Goal: Check status: Check status

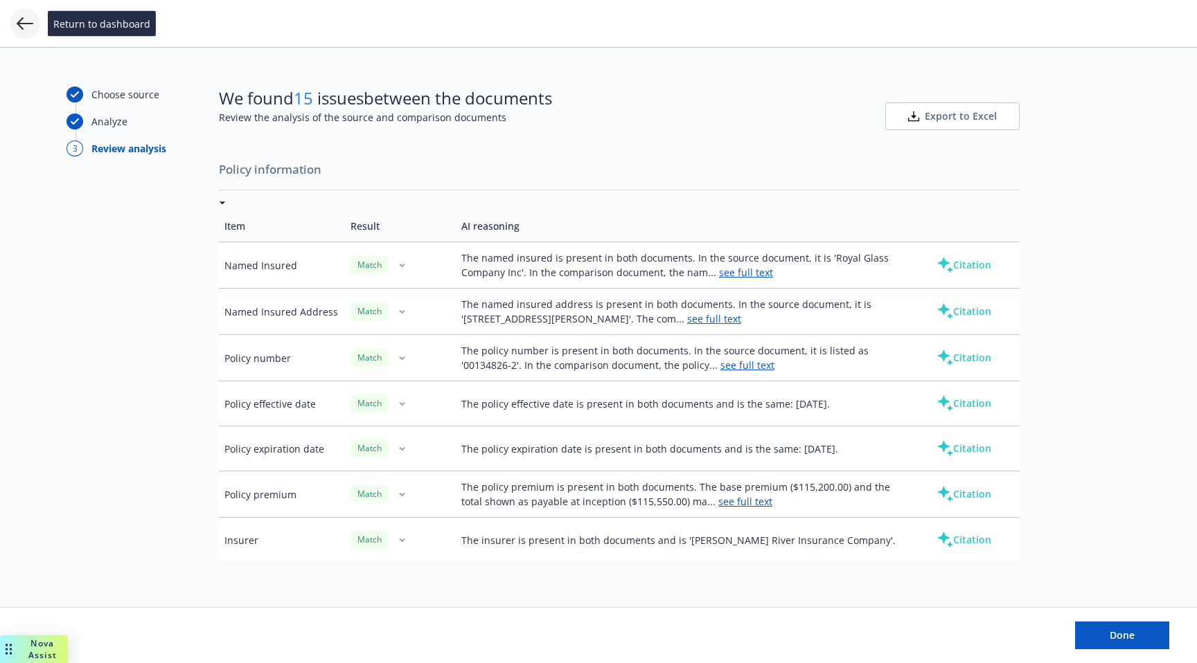
click at [17, 19] on icon at bounding box center [25, 23] width 17 height 17
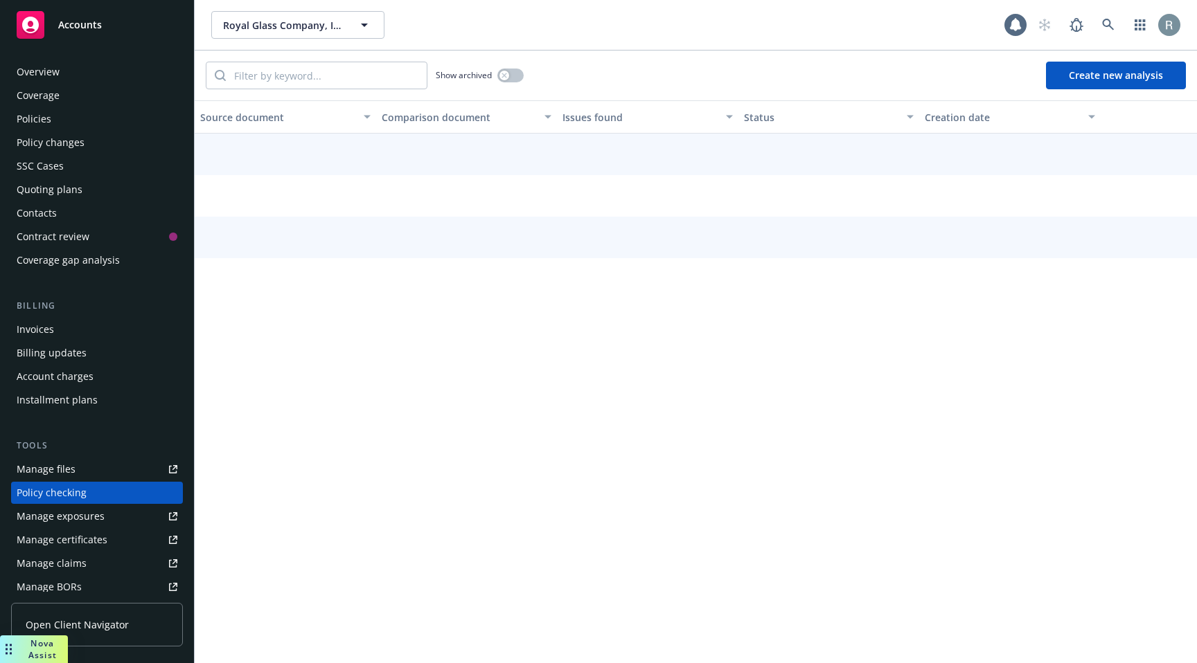
scroll to position [139, 0]
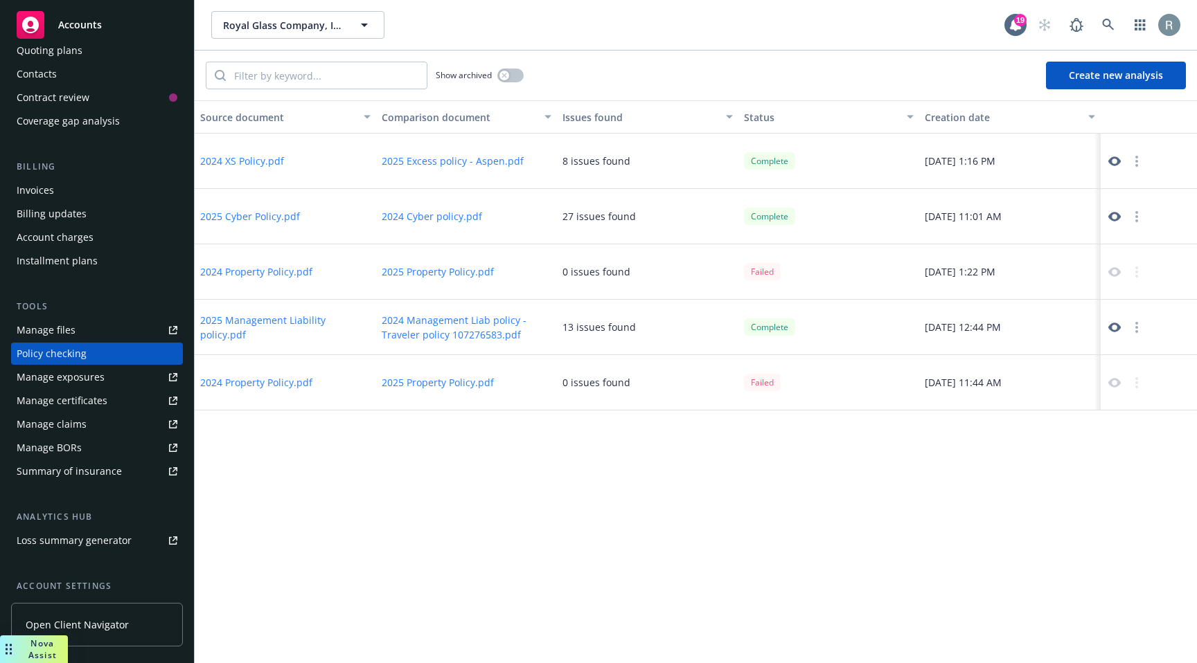
click at [508, 64] on div "Show archived" at bounding box center [365, 76] width 318 height 28
click at [508, 73] on div "button" at bounding box center [504, 76] width 10 height 10
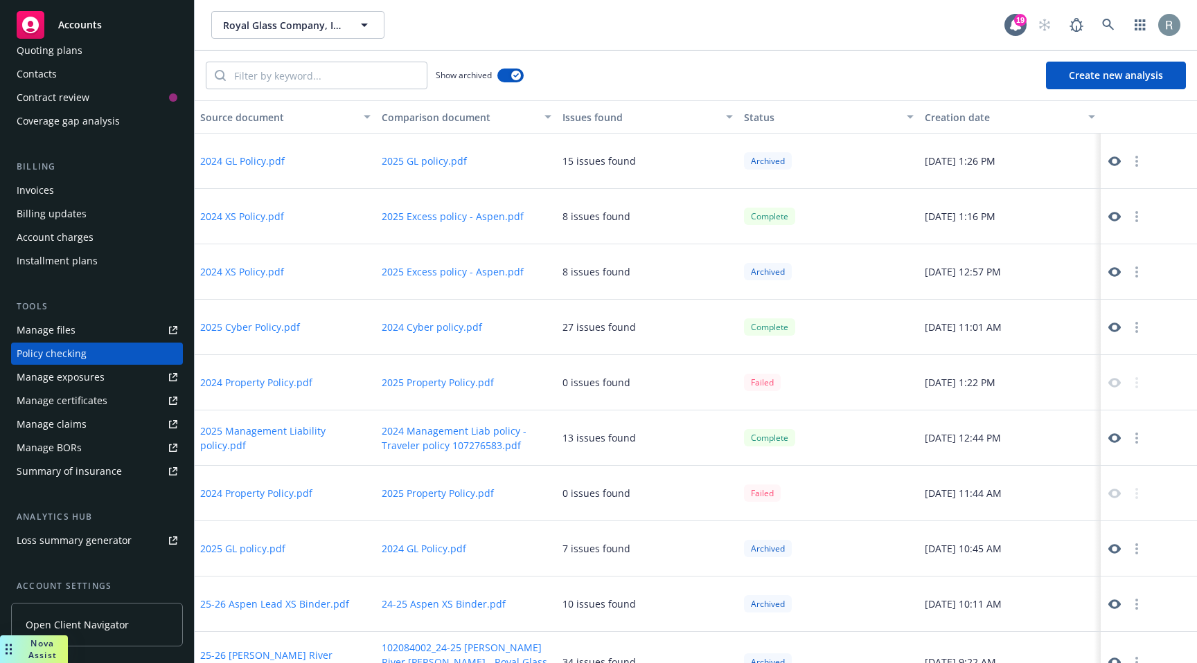
click at [254, 162] on button "2024 GL Policy.pdf" at bounding box center [242, 161] width 84 height 15
click at [436, 165] on button "2025 GL policy.pdf" at bounding box center [424, 161] width 85 height 15
